Goal: Information Seeking & Learning: Find specific fact

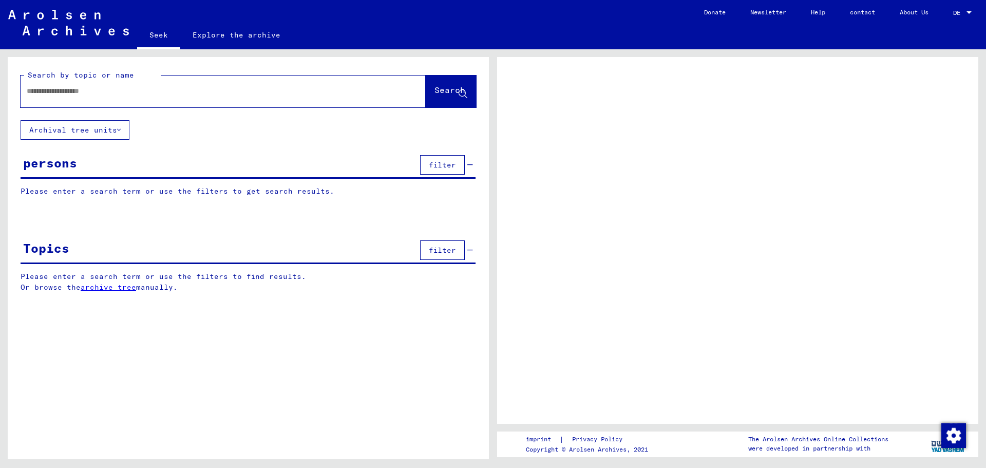
click at [140, 94] on input "text" at bounding box center [214, 91] width 374 height 11
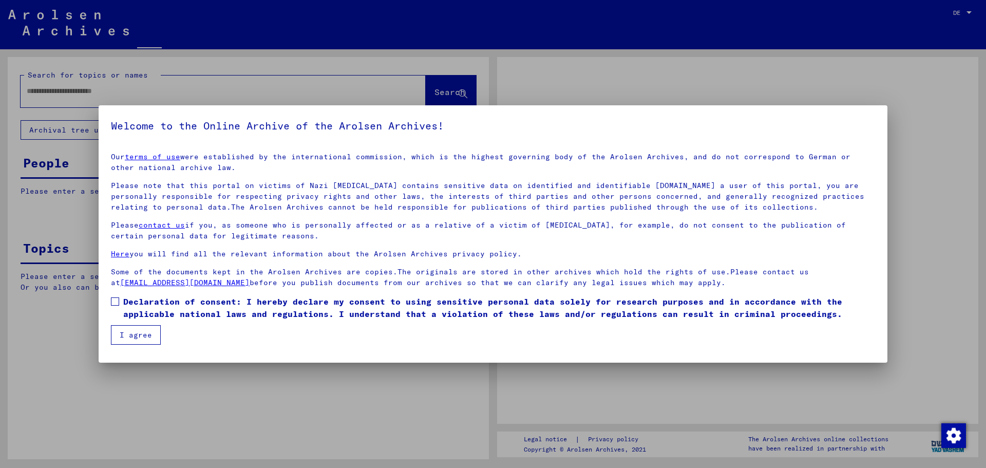
click at [140, 91] on div at bounding box center [493, 234] width 986 height 468
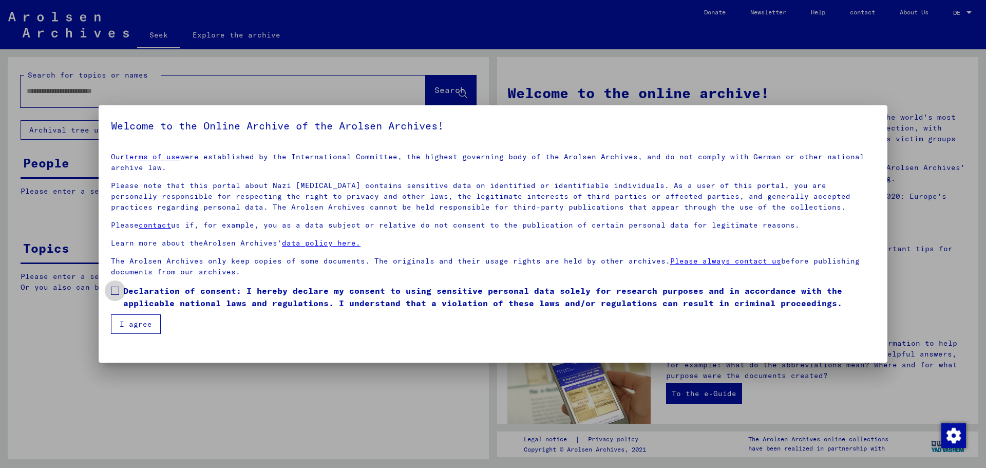
click at [116, 291] on span at bounding box center [115, 291] width 8 height 8
click at [131, 321] on font "I agree" at bounding box center [136, 323] width 32 height 9
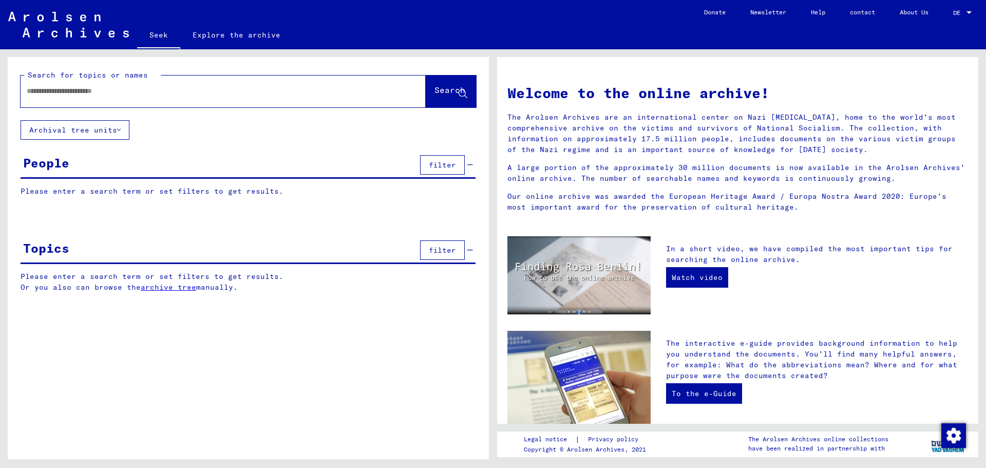
click at [83, 97] on div at bounding box center [208, 91] width 374 height 23
click at [82, 91] on input "text" at bounding box center [211, 91] width 368 height 11
type input "**********"
click at [434, 91] on font "Search" at bounding box center [449, 90] width 31 height 10
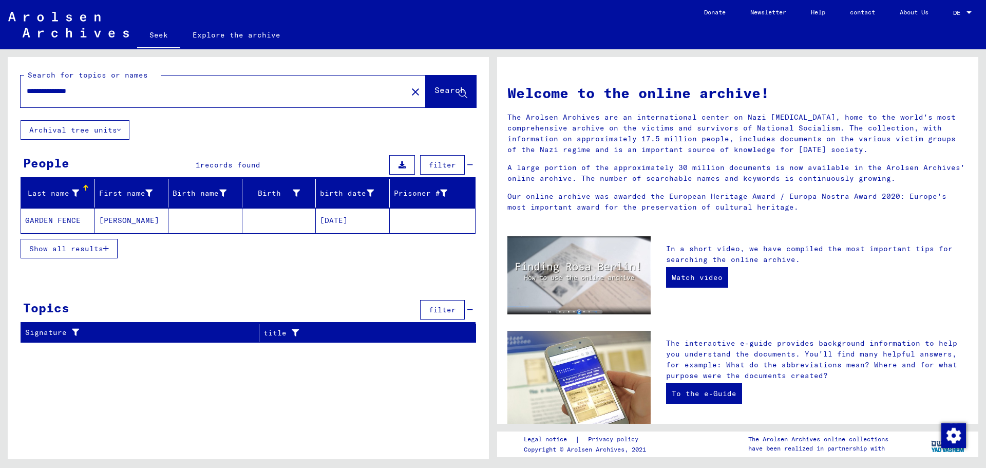
click at [348, 222] on font "[DATE]" at bounding box center [334, 220] width 28 height 9
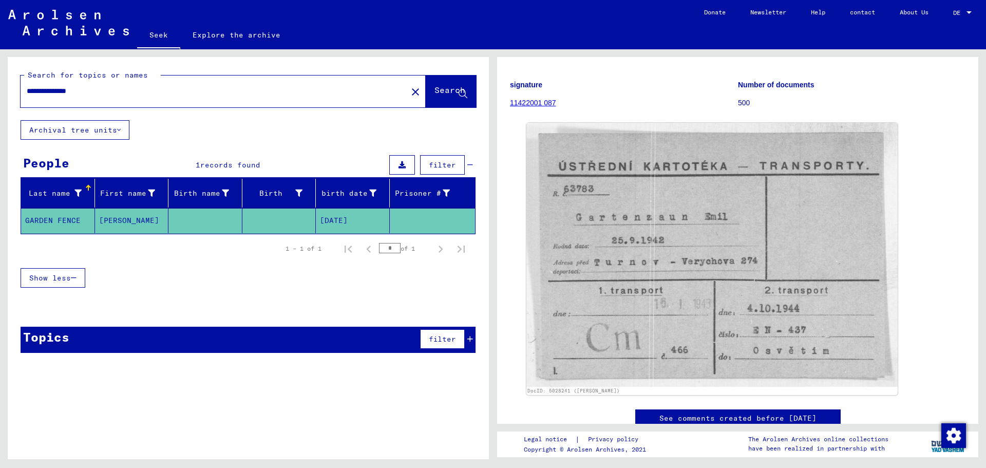
scroll to position [68, 0]
